Goal: Find specific page/section: Locate item on page

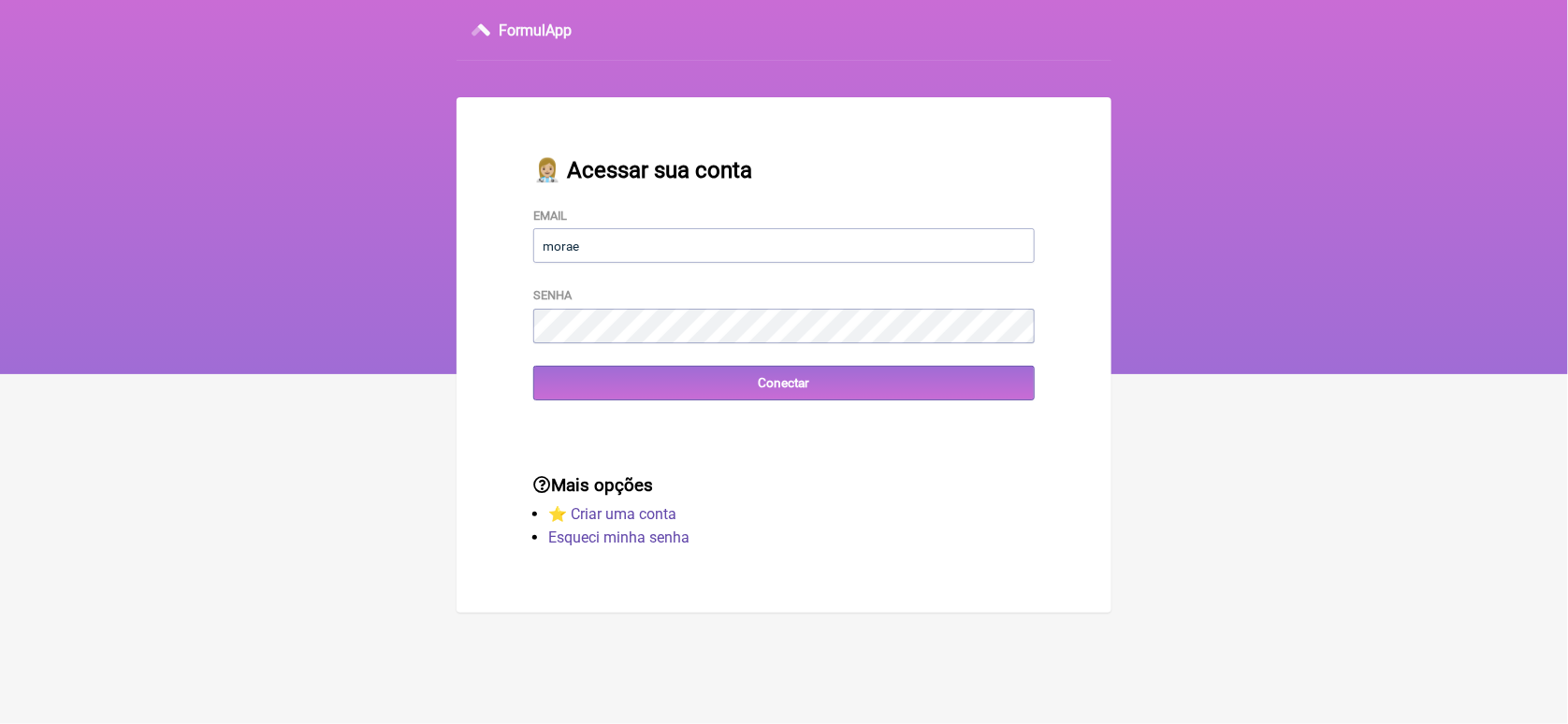
type input "[EMAIL_ADDRESS][DOMAIN_NAME]"
click at [533, 365] on input "Conectar" at bounding box center [784, 383] width 501 height 34
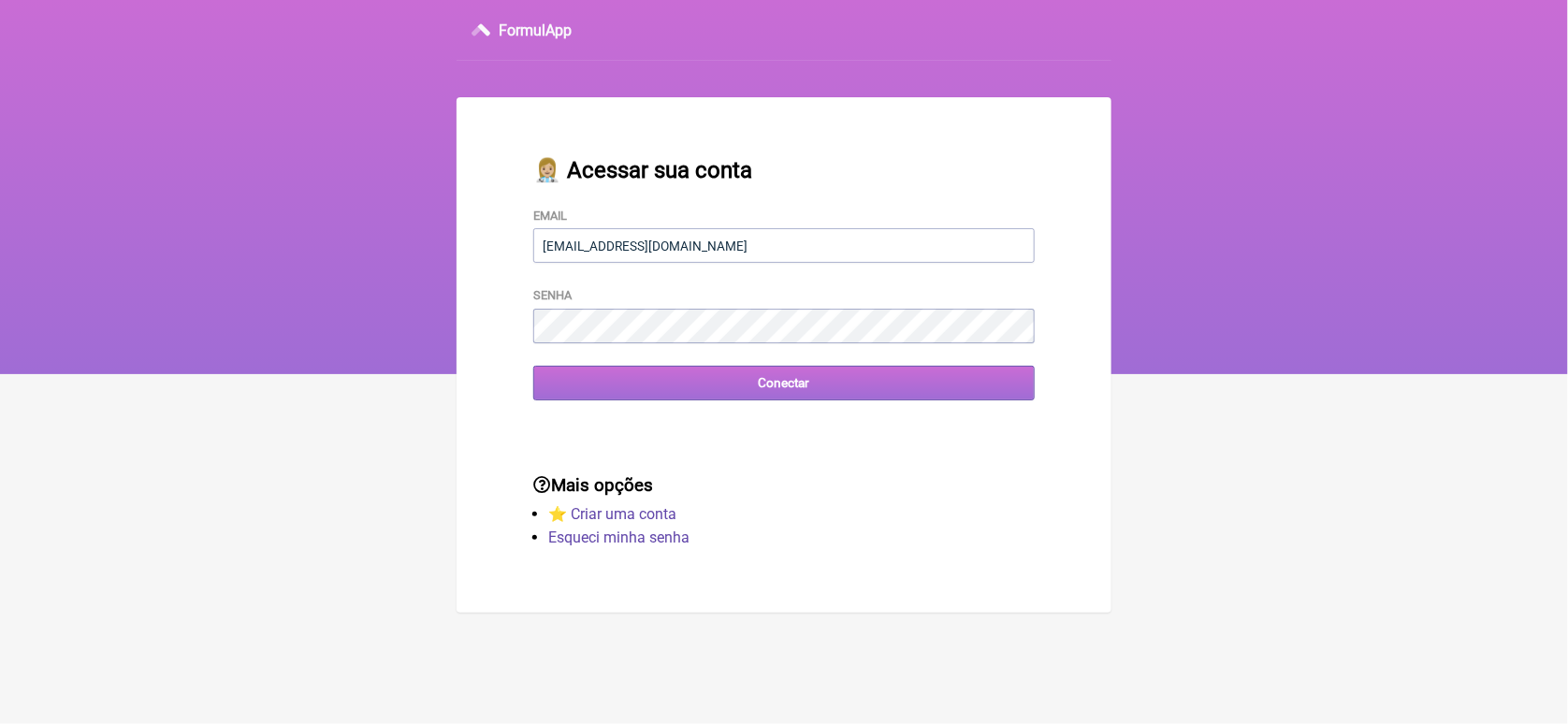
click at [607, 385] on input "Conectar" at bounding box center [784, 383] width 501 height 34
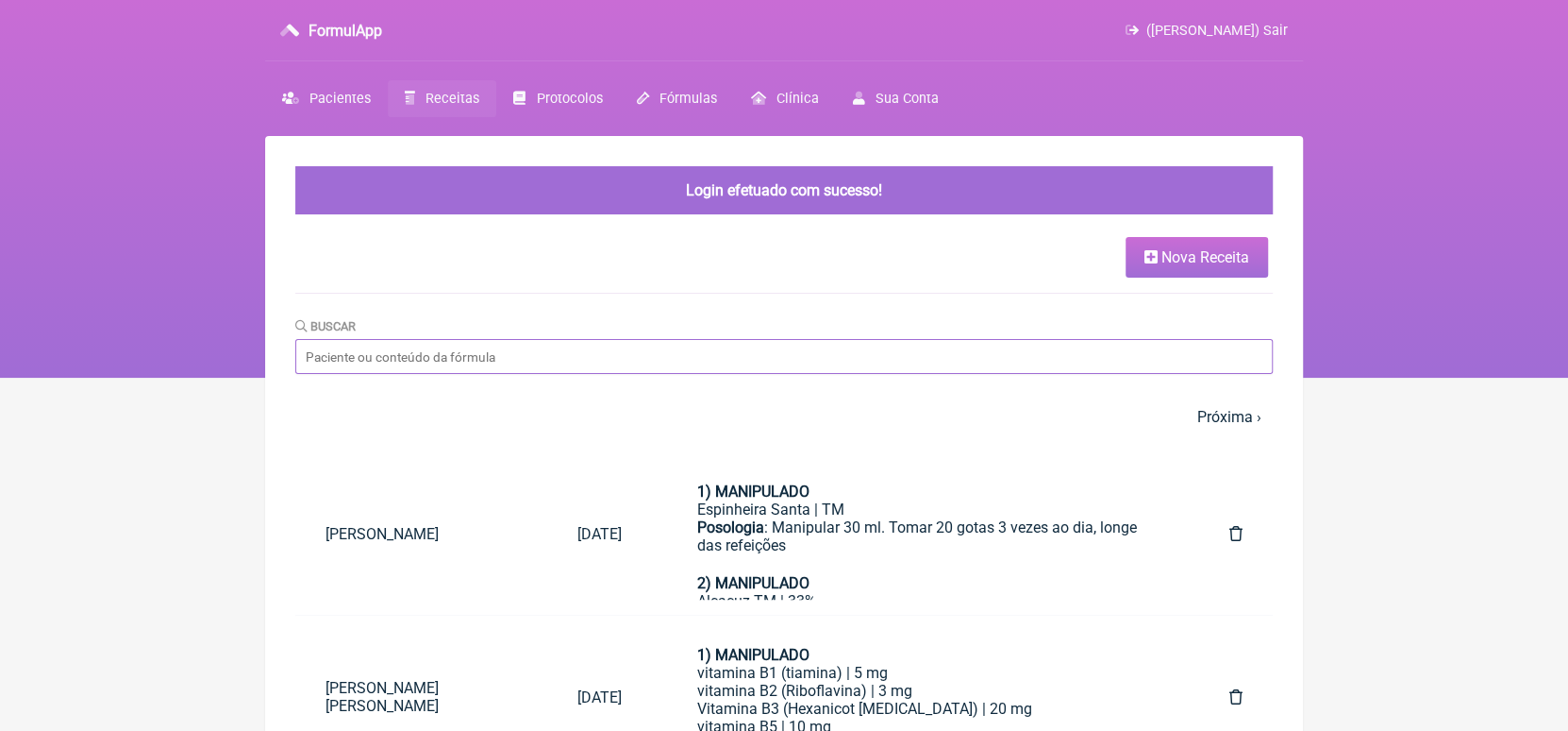
click at [621, 357] on input "Buscar" at bounding box center [784, 356] width 978 height 35
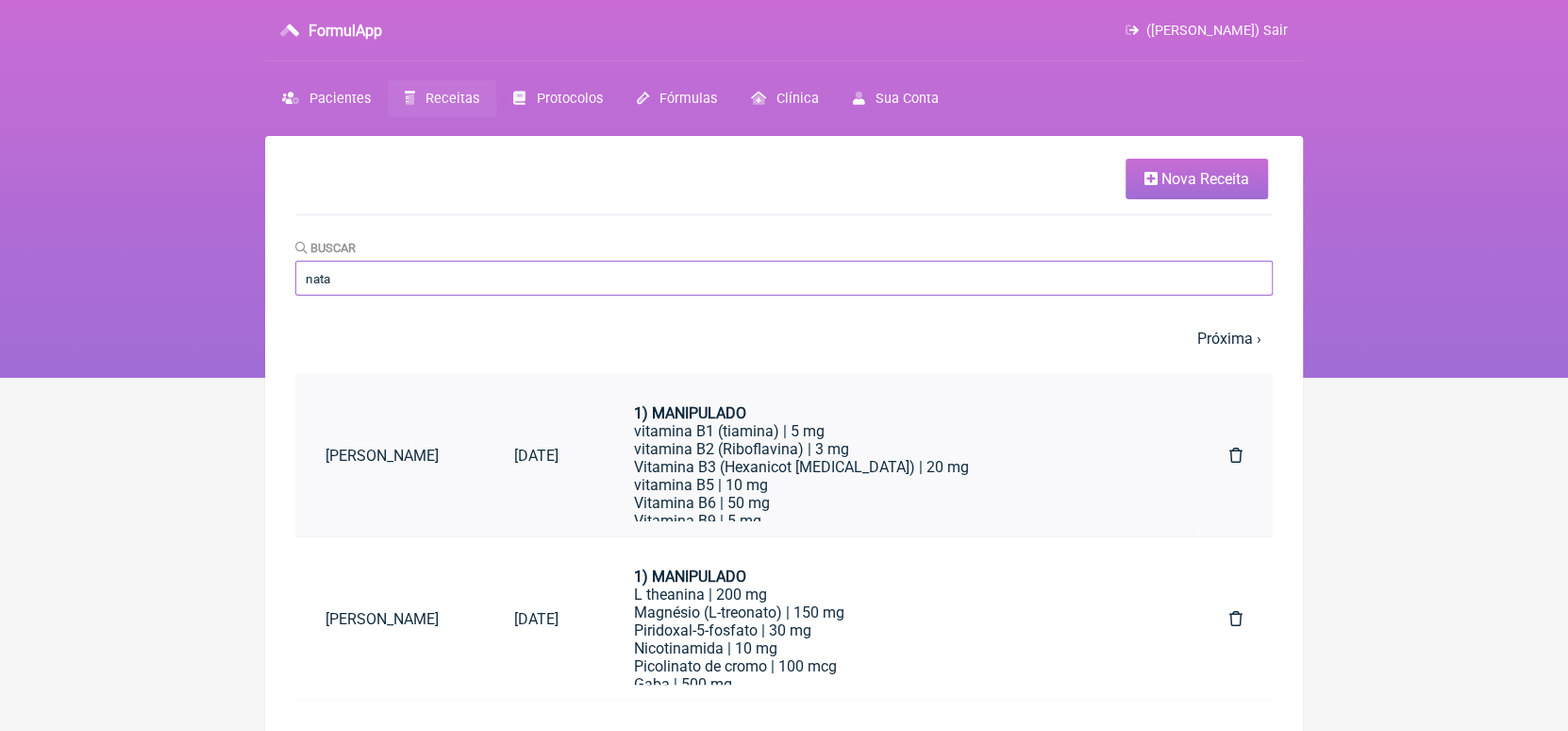
type input "nata"
click at [415, 457] on link "Natália Simplício" at bounding box center [390, 456] width 189 height 48
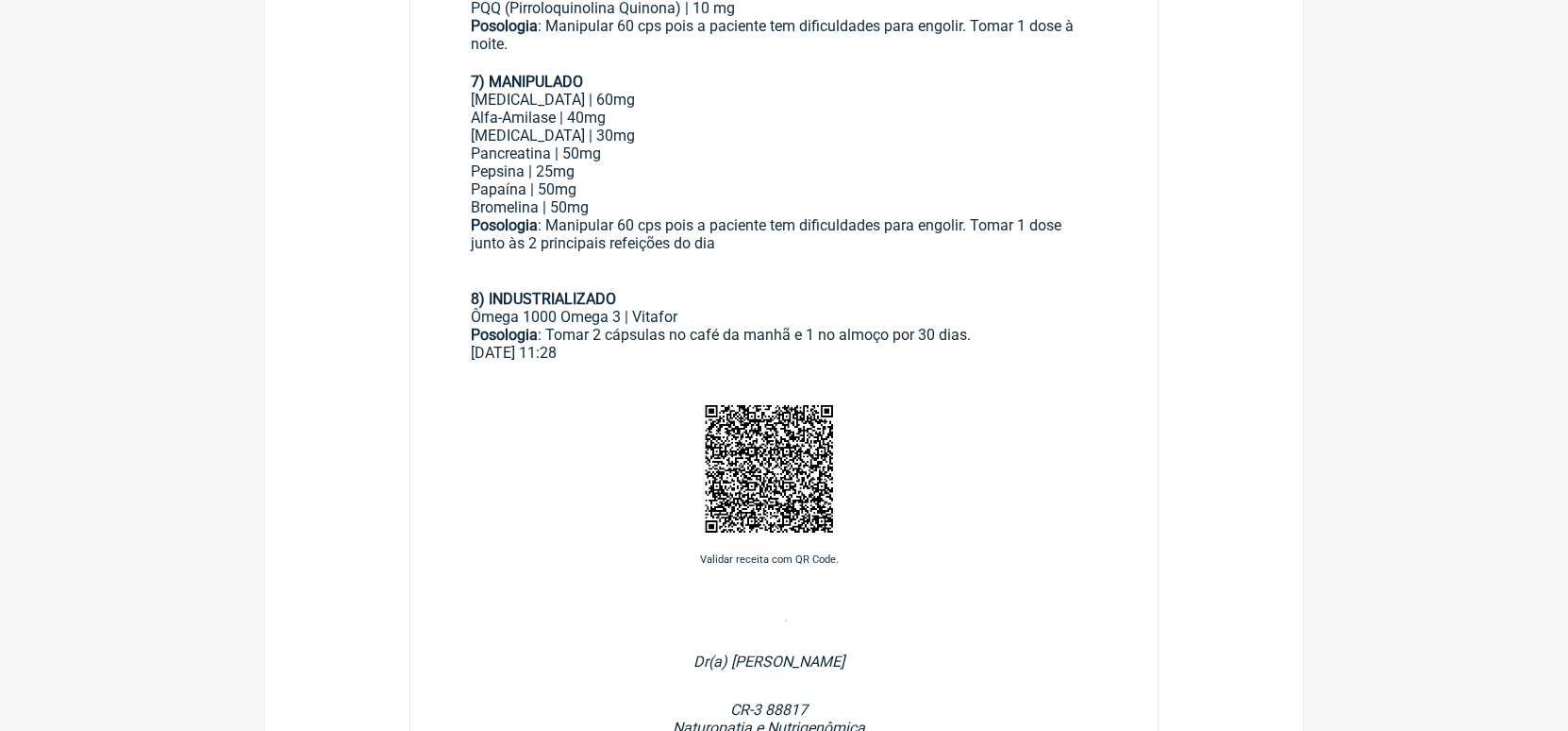
scroll to position [1556, 0]
click at [669, 341] on div "Posologia : Tomar 2 cápsulas no café da manhã e 1 no almoço por 30 dias." at bounding box center [784, 331] width 627 height 18
